Goal: Use online tool/utility: Utilize a website feature to perform a specific function

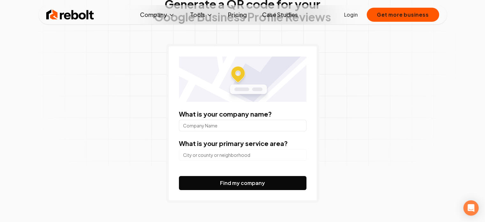
scroll to position [32, 0]
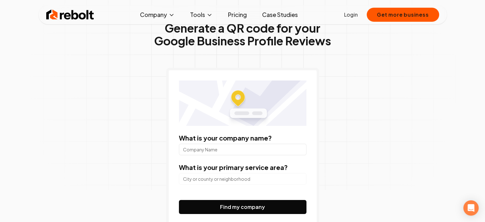
click at [223, 144] on input "What is your company name?" at bounding box center [243, 149] width 128 height 11
type input "Upland Circle K"
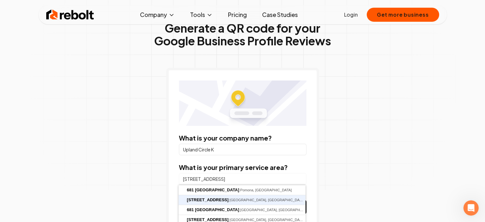
type input "[STREET_ADDRESS]"
click at [179, 200] on button "Find my company" at bounding box center [243, 207] width 128 height 14
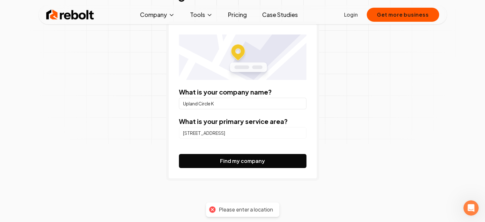
scroll to position [96, 0]
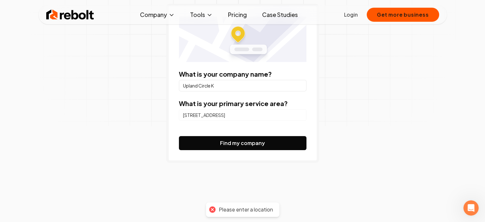
click at [282, 114] on input "[STREET_ADDRESS]" at bounding box center [243, 114] width 128 height 11
click at [340, 139] on div "Generate a QR code for your Google Business Profile Reviews What is your compan…" at bounding box center [242, 73] width 327 height 302
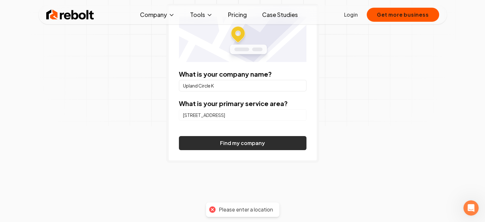
click at [283, 142] on button "Find my company" at bounding box center [243, 143] width 128 height 14
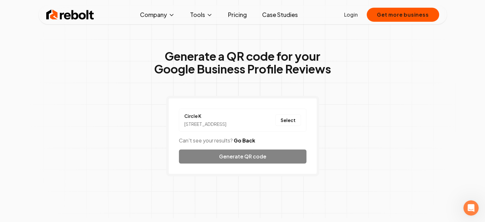
scroll to position [0, 0]
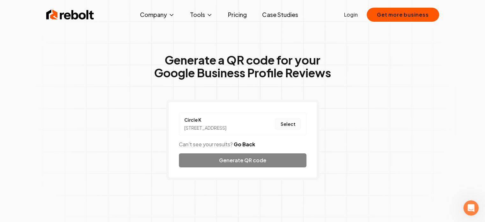
click at [290, 128] on button "Select" at bounding box center [288, 123] width 26 height 11
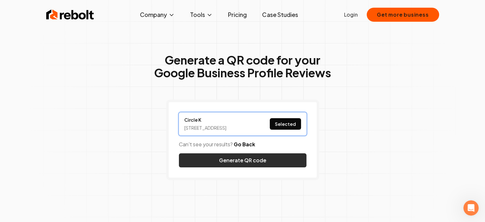
click at [276, 166] on button "Generate QR code" at bounding box center [243, 160] width 128 height 14
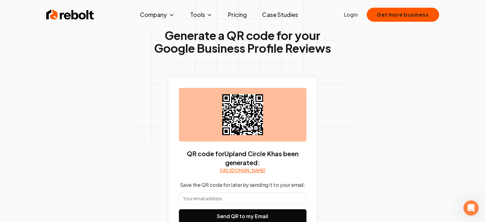
scroll to position [32, 0]
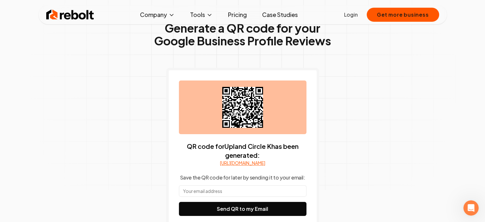
click at [265, 166] on link "[URL][DOMAIN_NAME]" at bounding box center [242, 163] width 45 height 6
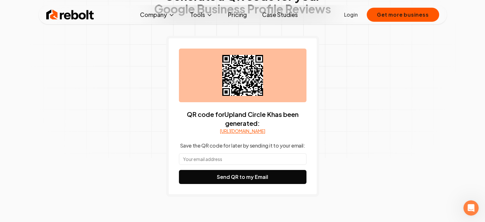
click at [240, 165] on input "text" at bounding box center [243, 158] width 128 height 11
type input "[EMAIL_ADDRESS][DOMAIN_NAME]"
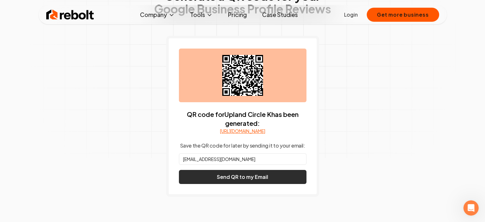
click at [249, 184] on button "Send QR to my Email" at bounding box center [243, 177] width 128 height 14
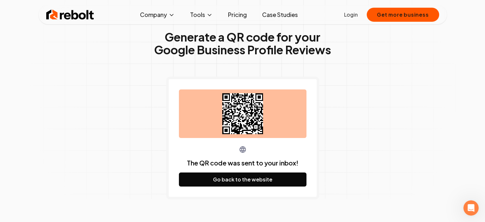
scroll to position [0, 0]
